Goal: Task Accomplishment & Management: Complete application form

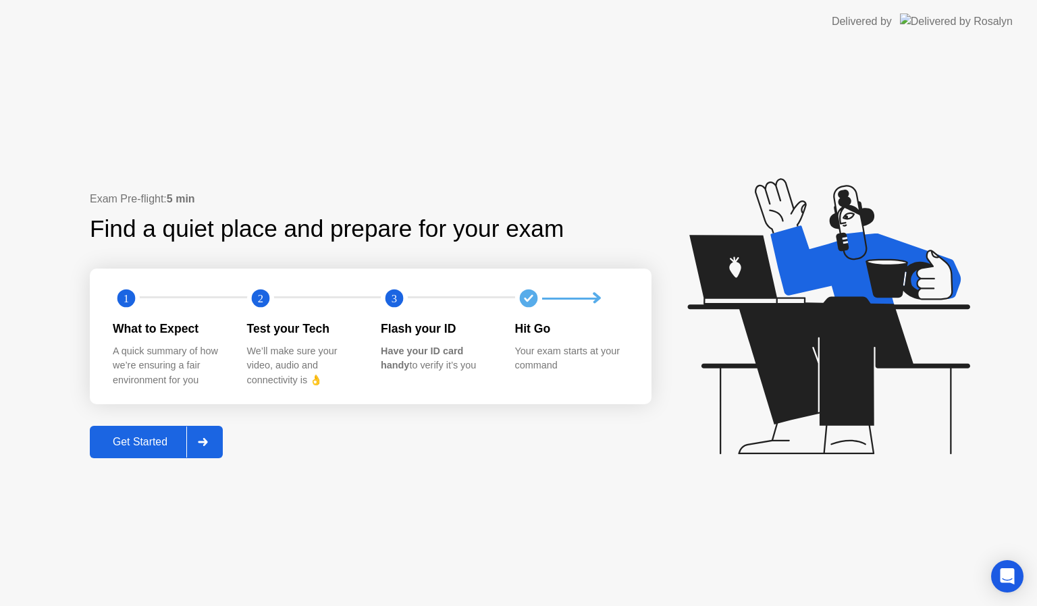
click at [217, 446] on div at bounding box center [202, 442] width 32 height 31
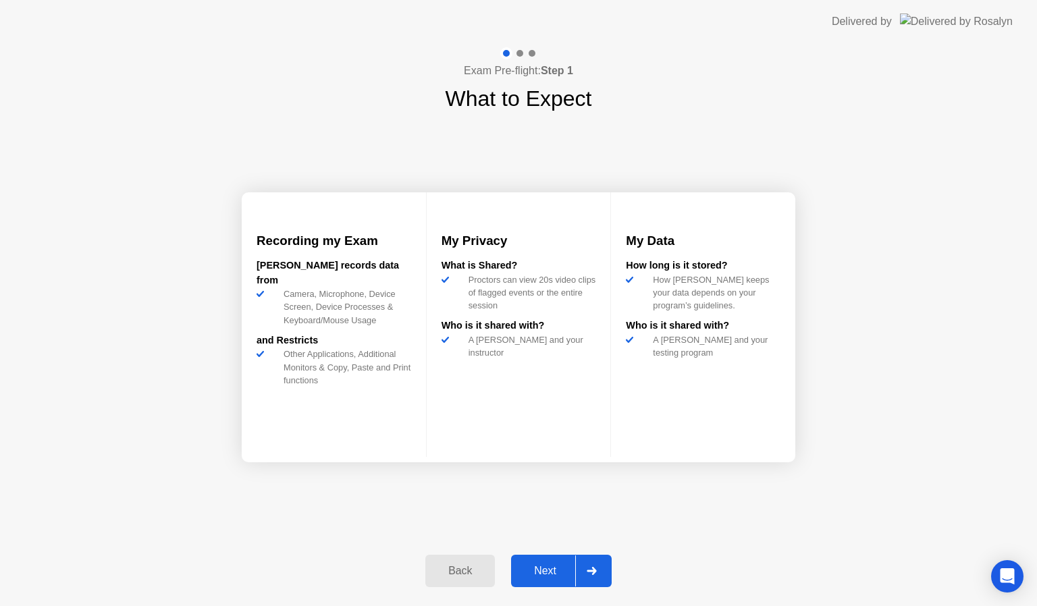
click at [597, 570] on icon at bounding box center [592, 571] width 10 height 8
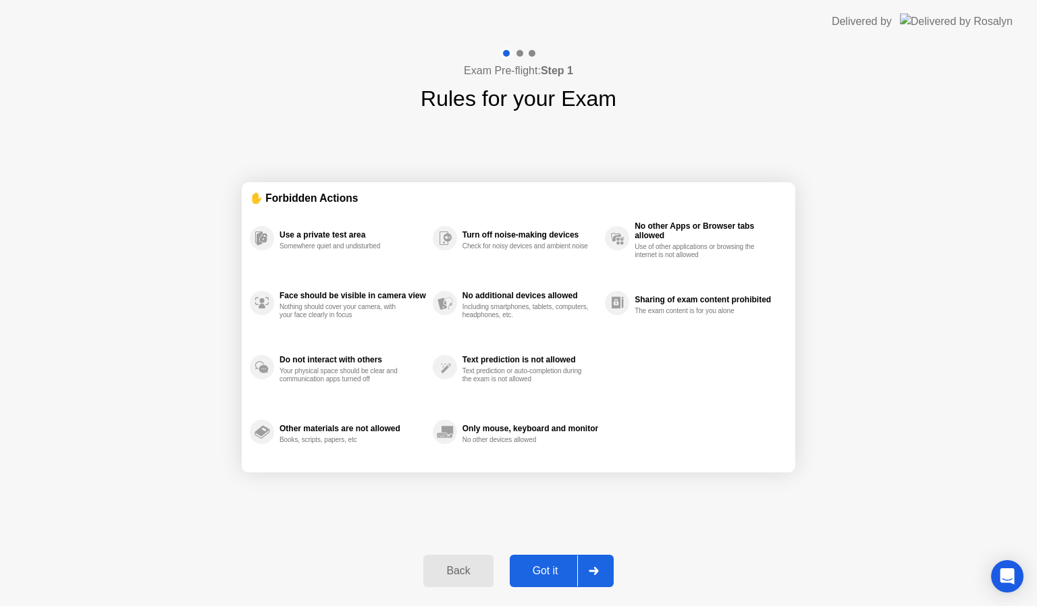
click at [597, 570] on icon at bounding box center [593, 571] width 9 height 8
select select "Available cameras"
select select "Available speakers"
select select "Available microphones"
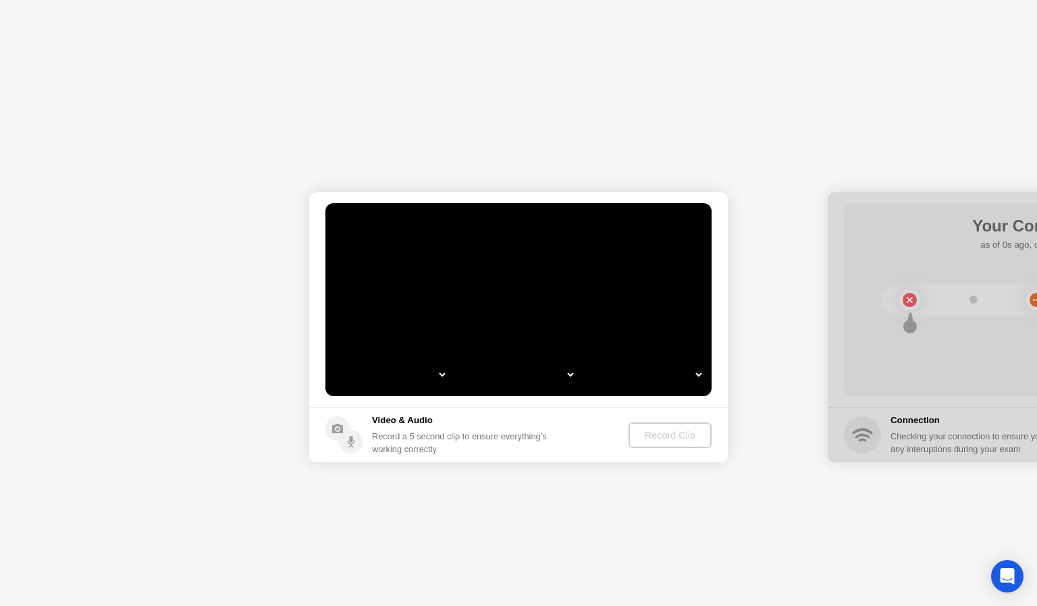
select select "*"
select select "**********"
select select "*******"
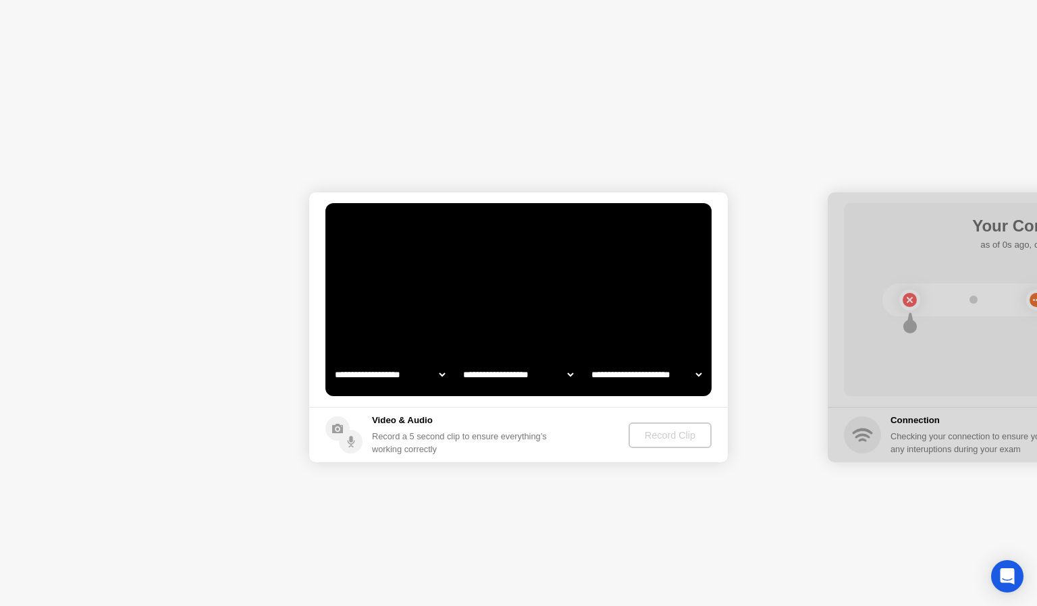
select select "*******"
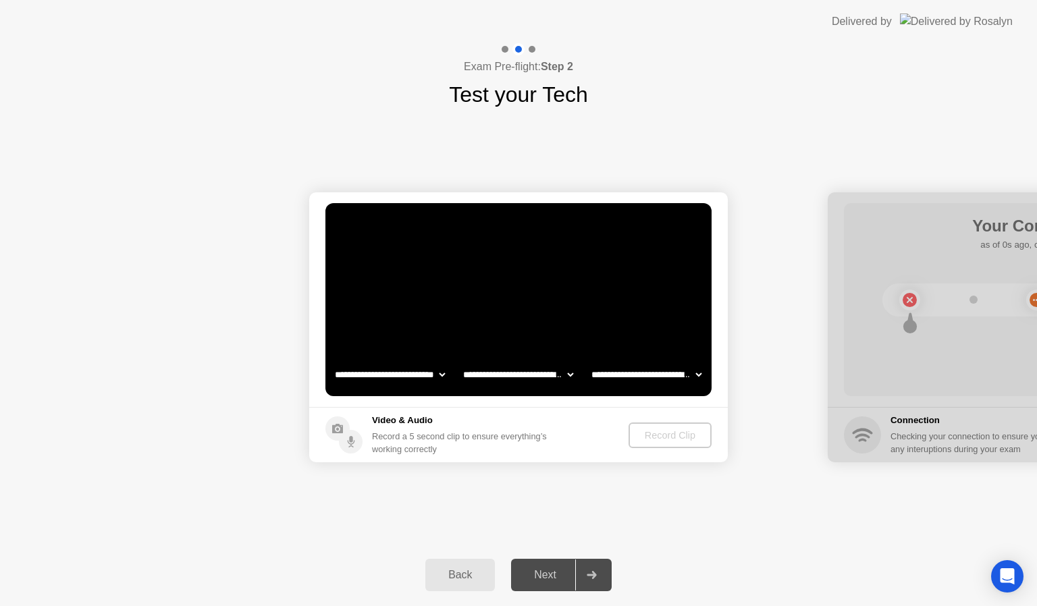
click at [597, 571] on icon at bounding box center [592, 575] width 10 height 8
click at [656, 444] on button "Record Clip" at bounding box center [671, 436] width 82 height 26
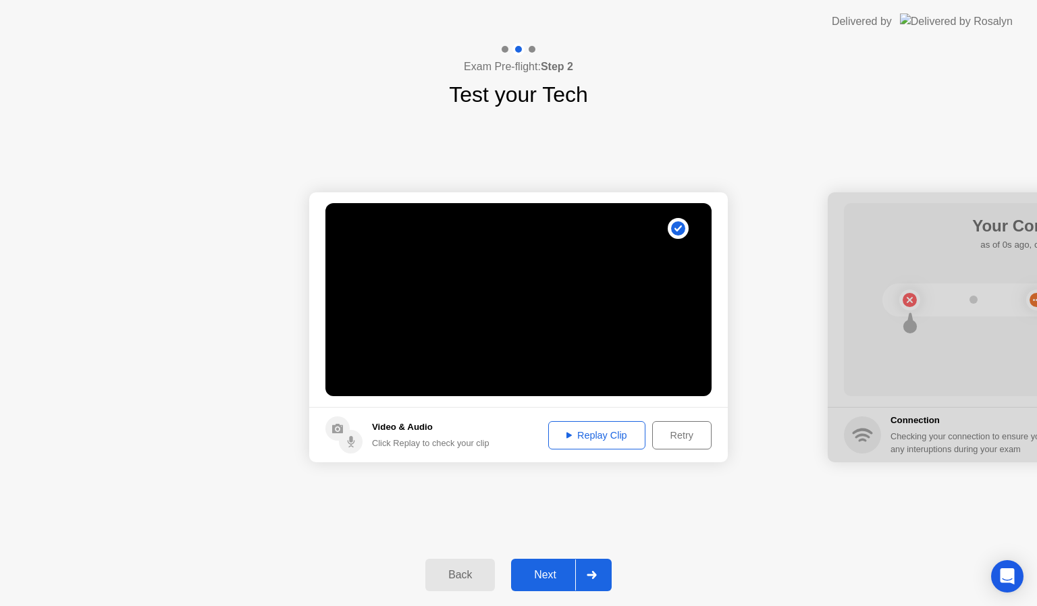
click at [597, 586] on div at bounding box center [591, 575] width 32 height 31
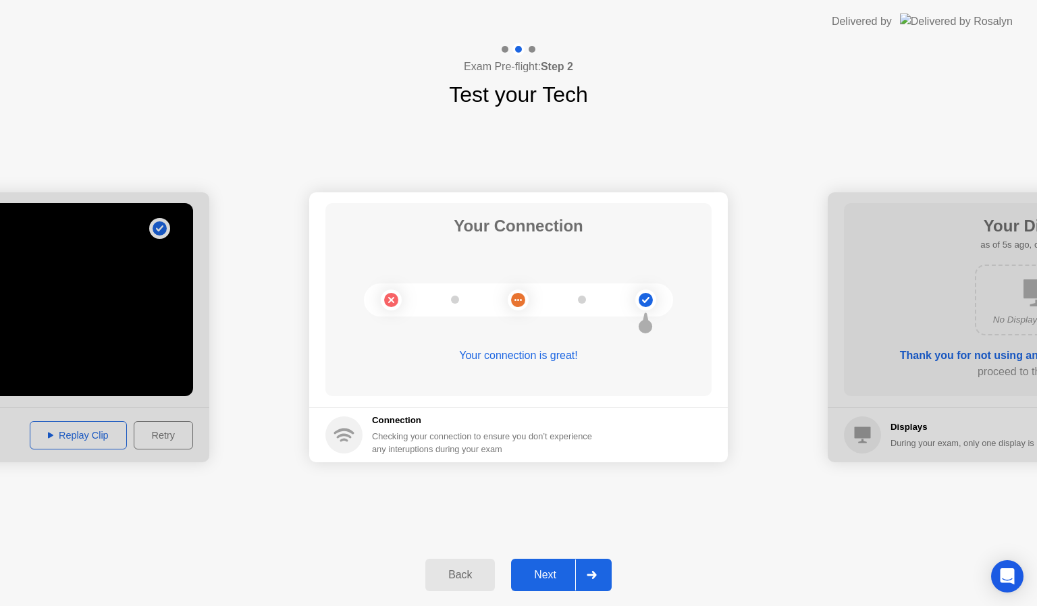
click at [616, 572] on div "Back Next" at bounding box center [518, 575] width 1037 height 62
click at [597, 572] on icon at bounding box center [592, 575] width 10 height 8
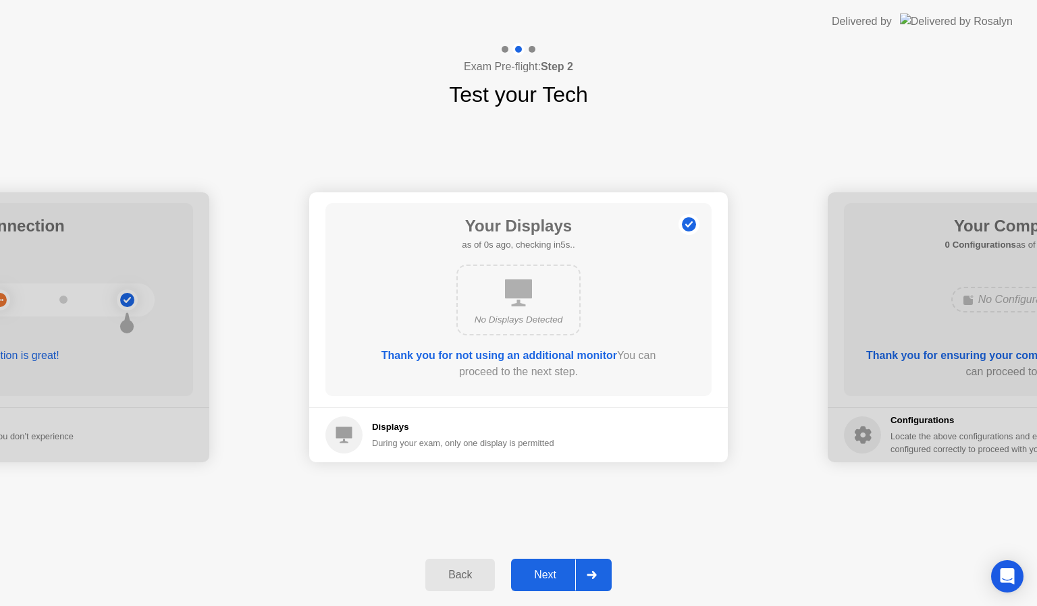
click at [597, 572] on icon at bounding box center [592, 575] width 10 height 8
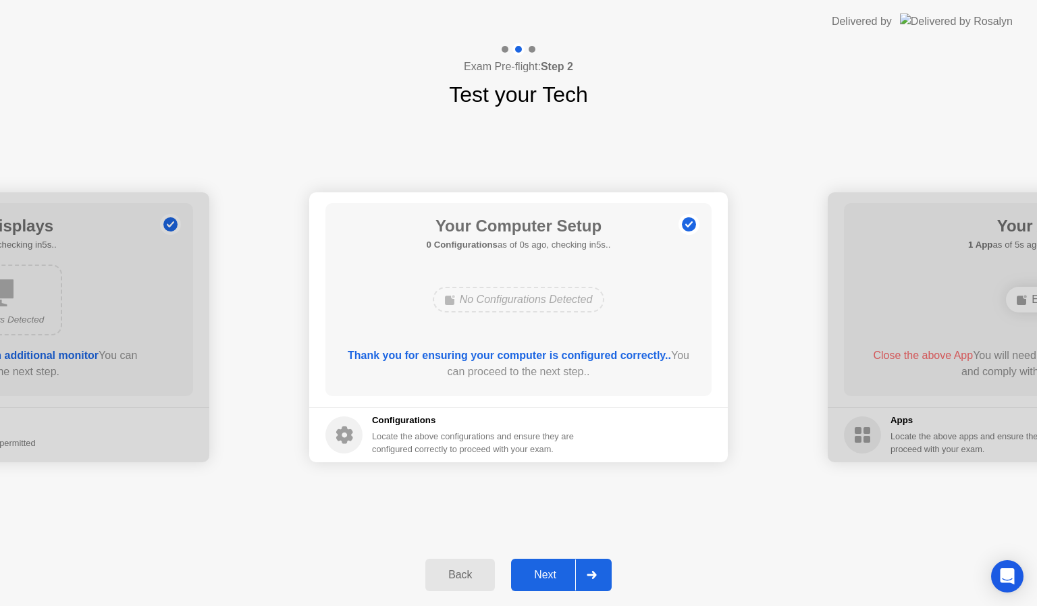
click at [597, 572] on icon at bounding box center [592, 575] width 10 height 8
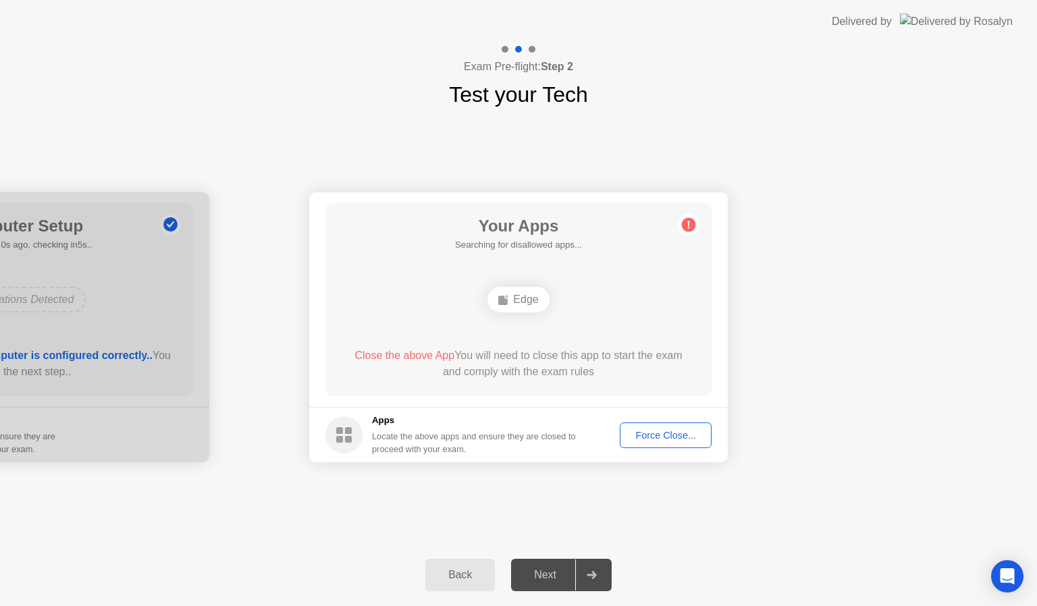
click at [597, 572] on icon at bounding box center [592, 575] width 10 height 8
click at [667, 433] on div "Force Close..." at bounding box center [665, 435] width 82 height 11
click at [682, 432] on div "Force Close..." at bounding box center [665, 435] width 82 height 11
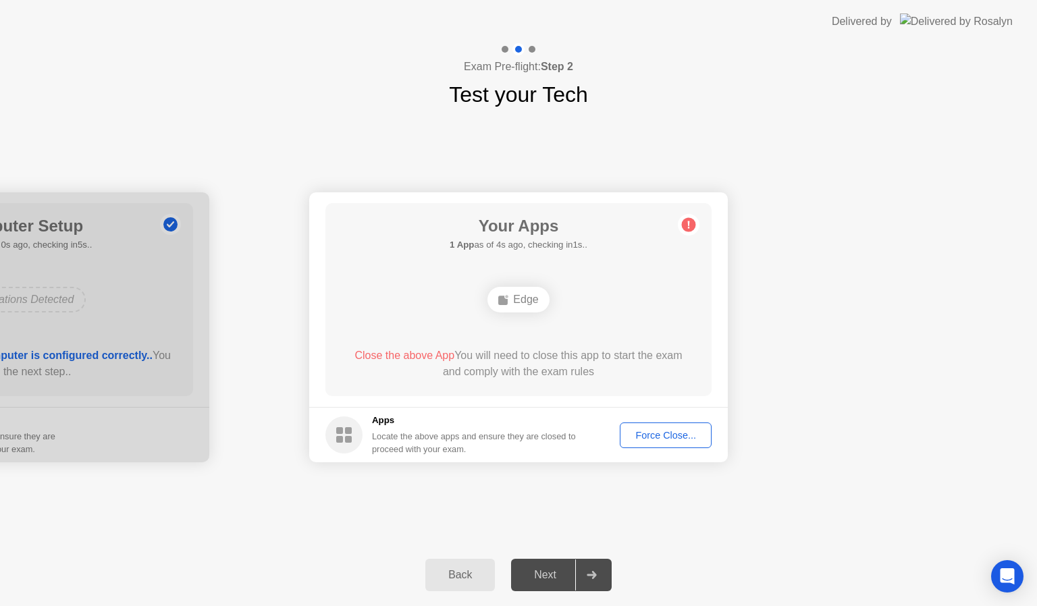
click at [697, 437] on div "Force Close..." at bounding box center [665, 435] width 82 height 11
click at [681, 424] on button "Force Close..." at bounding box center [666, 436] width 92 height 26
click at [637, 424] on button "Force Close..." at bounding box center [666, 436] width 92 height 26
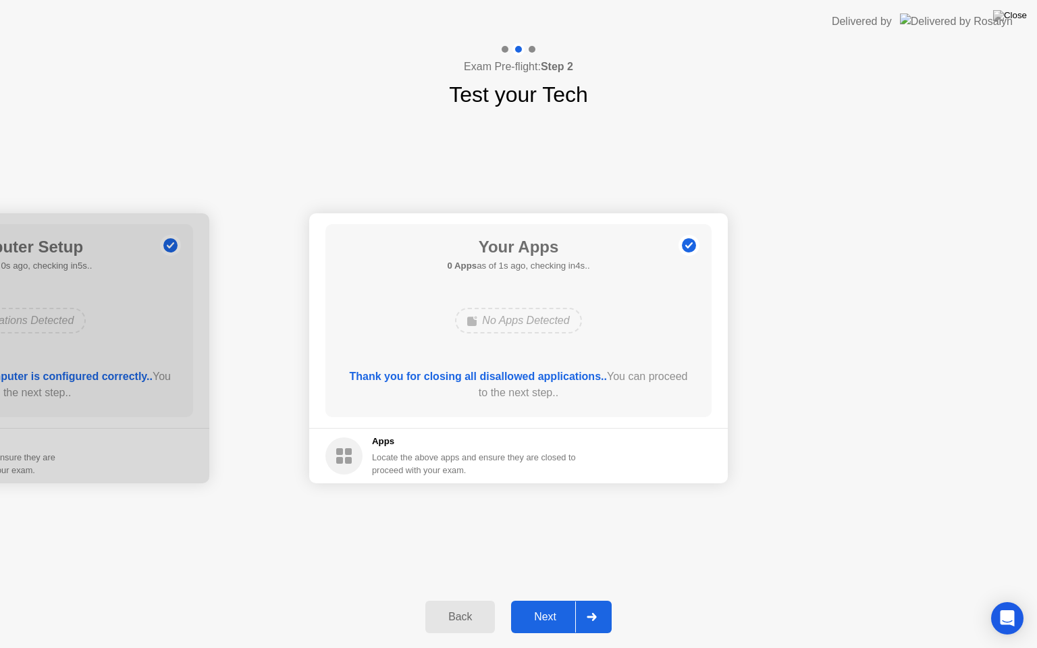
click at [595, 606] on icon at bounding box center [592, 617] width 10 height 8
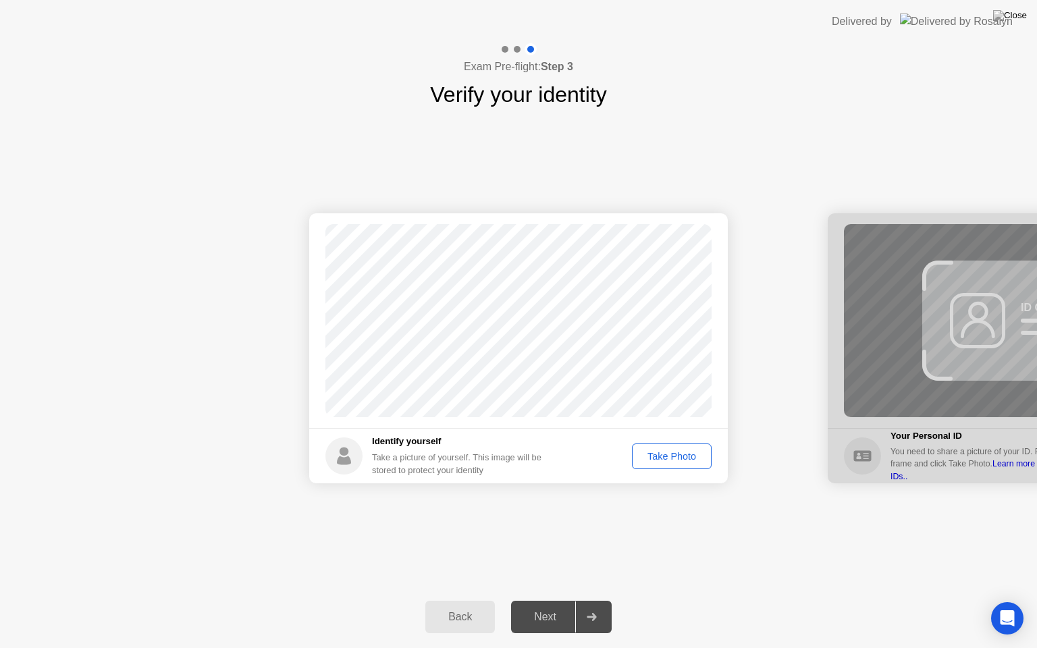
click at [654, 454] on div "Take Photo" at bounding box center [672, 456] width 70 height 11
click at [598, 606] on div at bounding box center [591, 616] width 32 height 31
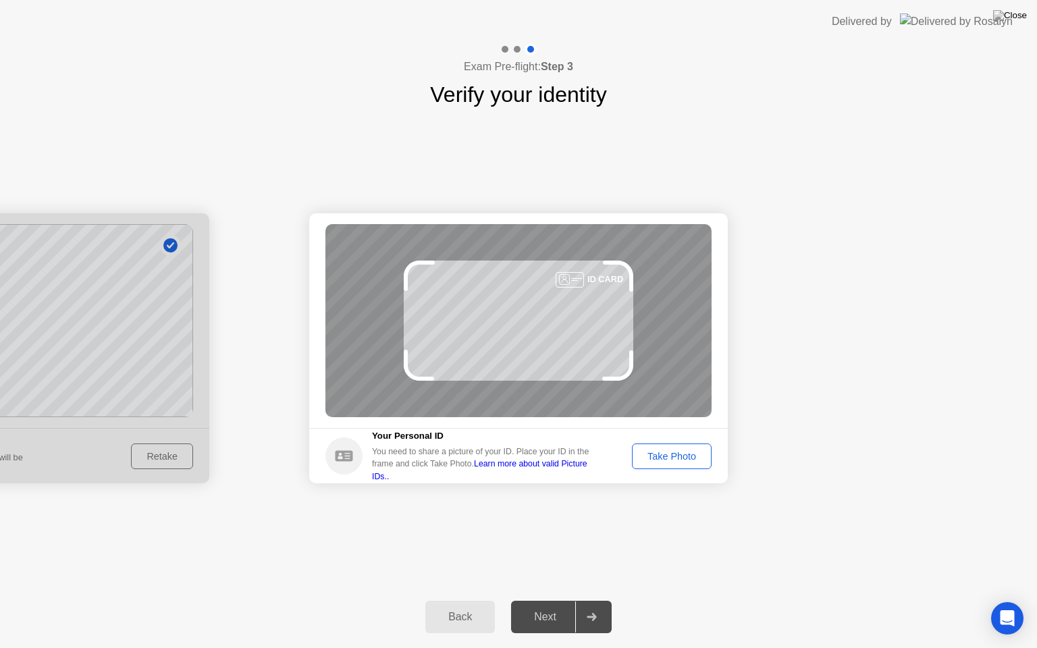
click at [677, 462] on div "Take Photo" at bounding box center [672, 456] width 70 height 11
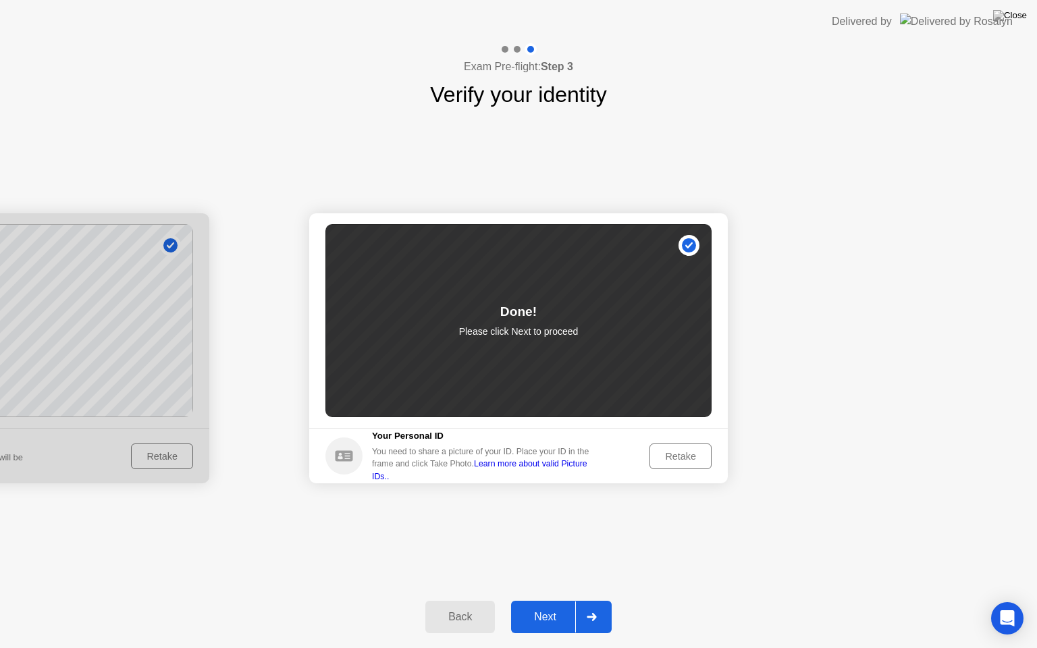
click at [602, 606] on div at bounding box center [591, 616] width 32 height 31
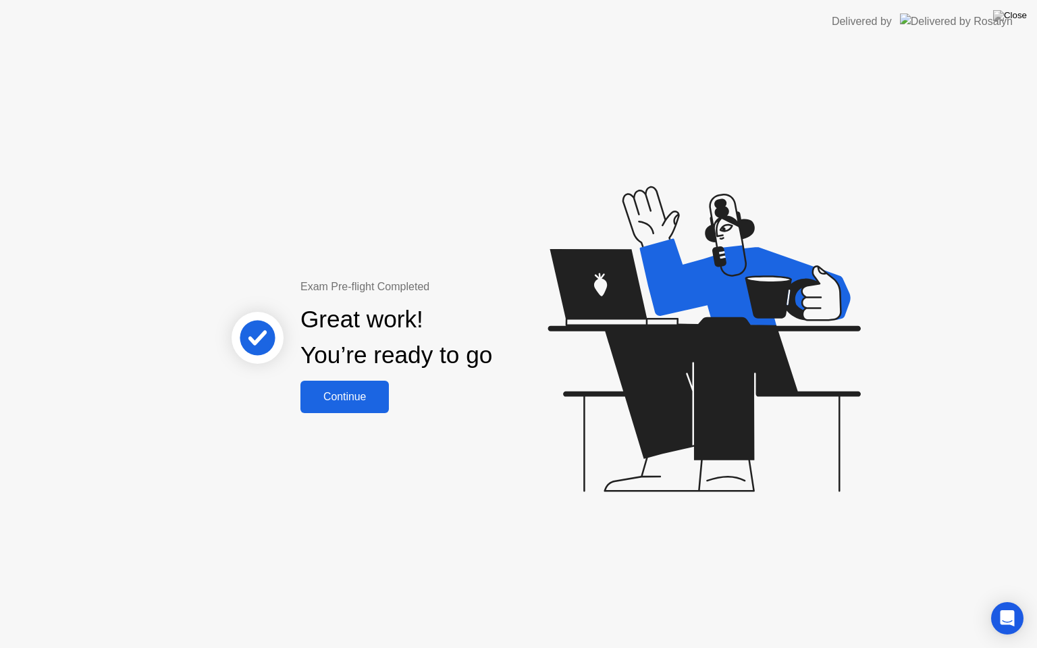
click at [371, 396] on div "Continue" at bounding box center [344, 397] width 80 height 12
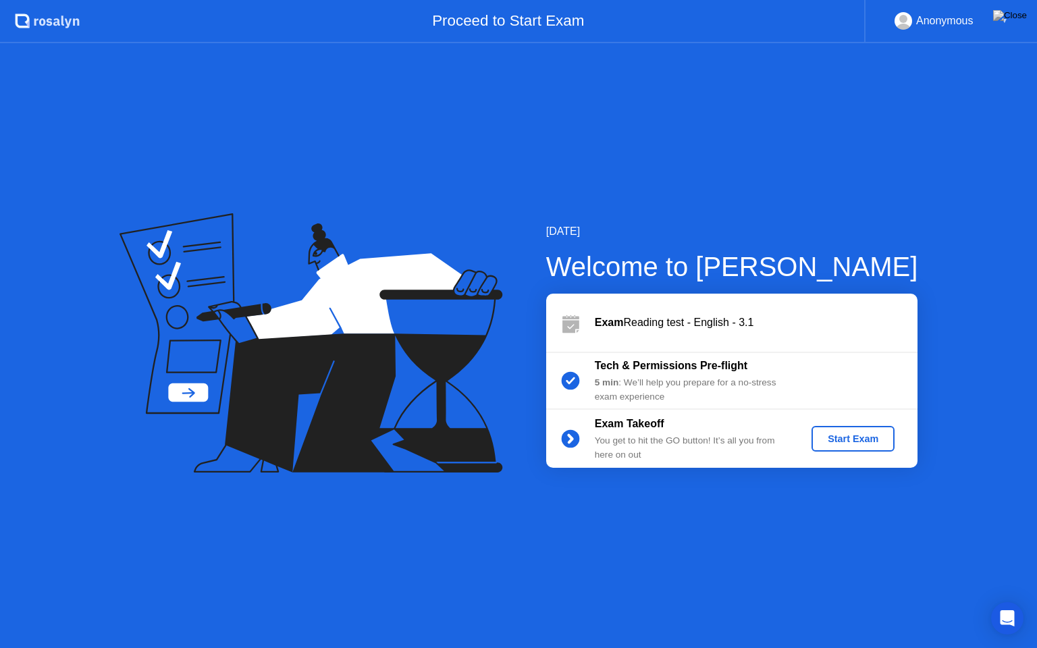
click at [820, 435] on div "Start Exam" at bounding box center [853, 438] width 72 height 11
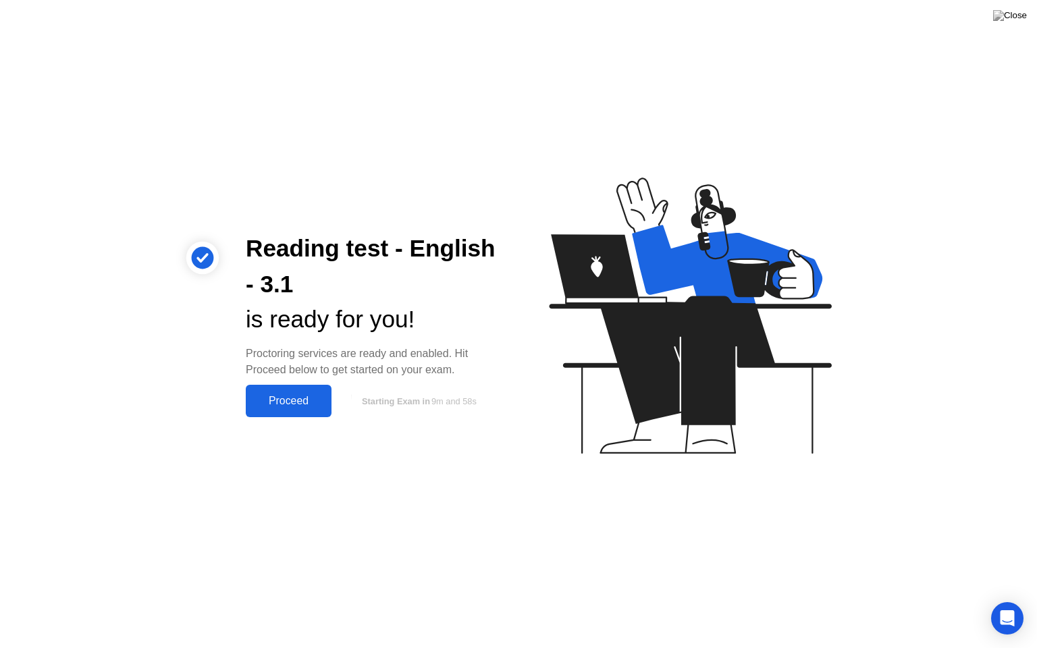
click at [286, 390] on button "Proceed" at bounding box center [289, 401] width 86 height 32
